Goal: Transaction & Acquisition: Purchase product/service

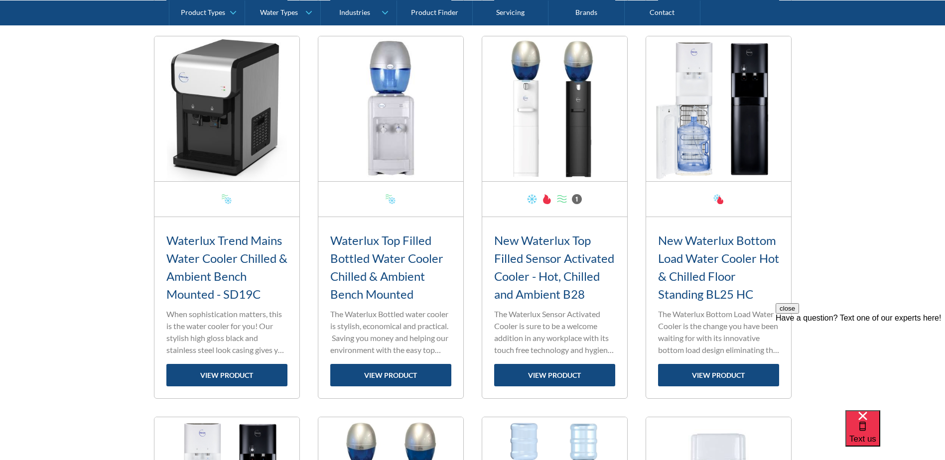
scroll to position [1163, 0]
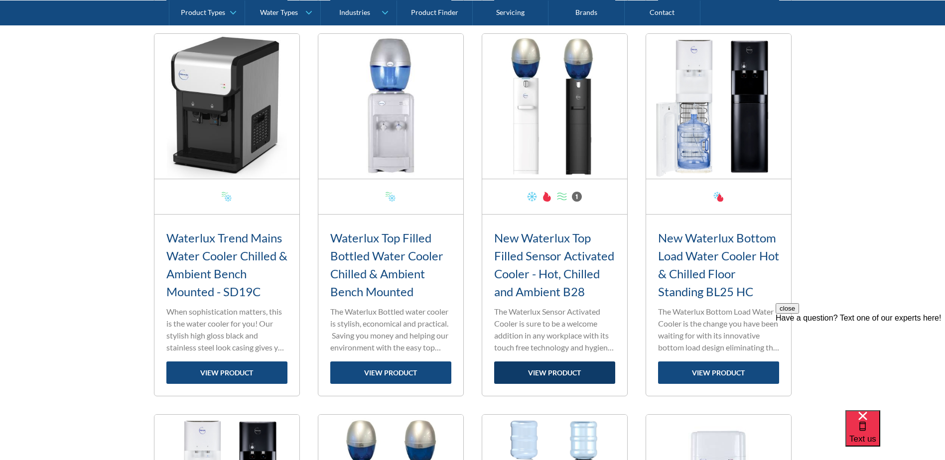
click at [547, 365] on link "view product" at bounding box center [554, 373] width 121 height 22
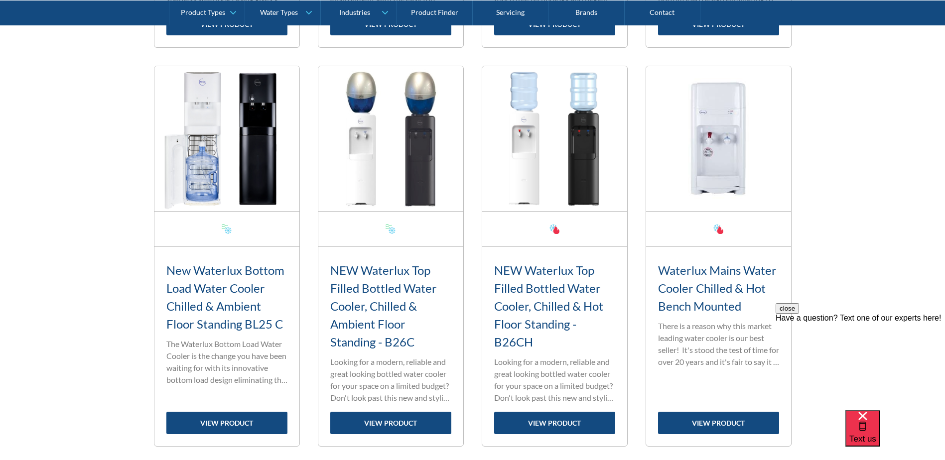
scroll to position [1761, 0]
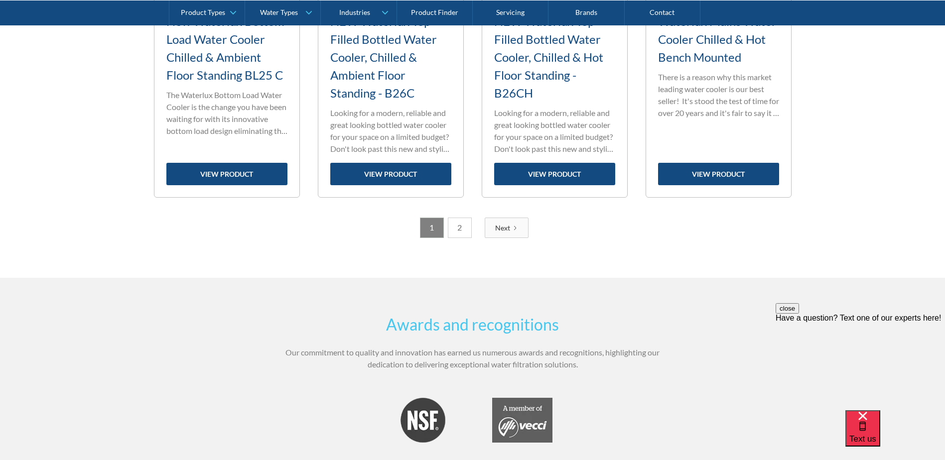
click at [507, 235] on link "Next" at bounding box center [507, 228] width 44 height 20
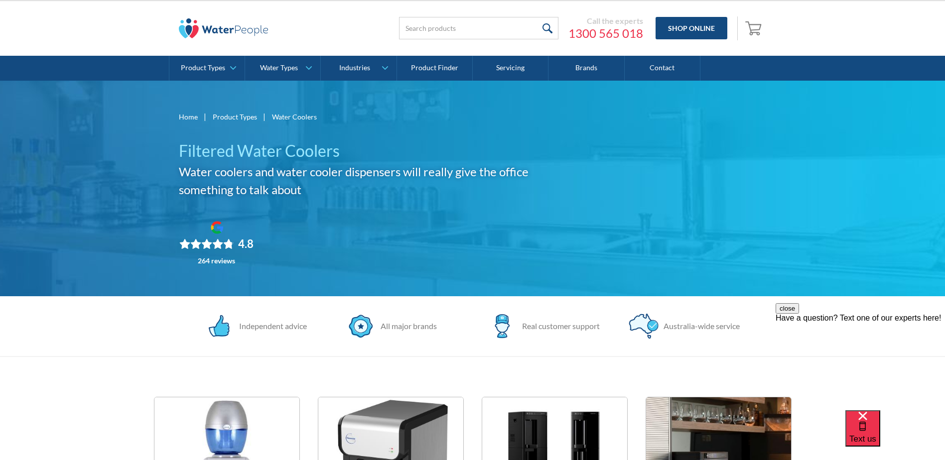
scroll to position [0, 0]
